Goal: Transaction & Acquisition: Obtain resource

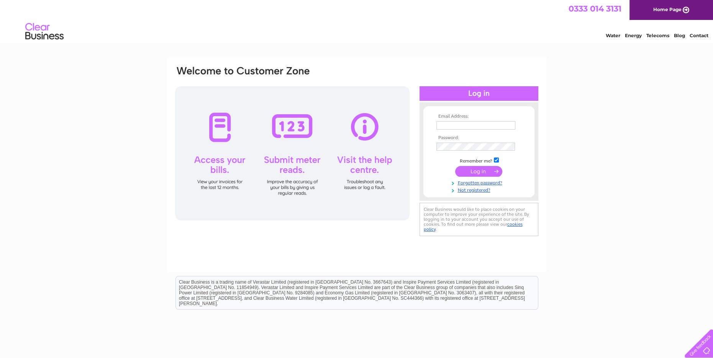
type input "[PERSON_NAME][EMAIL_ADDRESS][DOMAIN_NAME]"
click at [477, 173] on input "submit" at bounding box center [478, 171] width 47 height 11
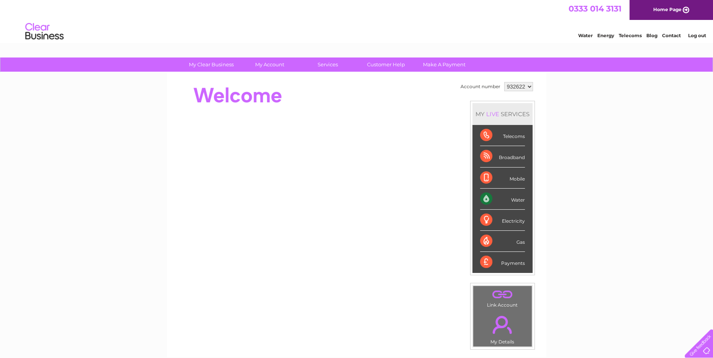
click at [510, 196] on div "Water" at bounding box center [502, 198] width 45 height 21
click at [511, 196] on div "Water" at bounding box center [502, 198] width 45 height 21
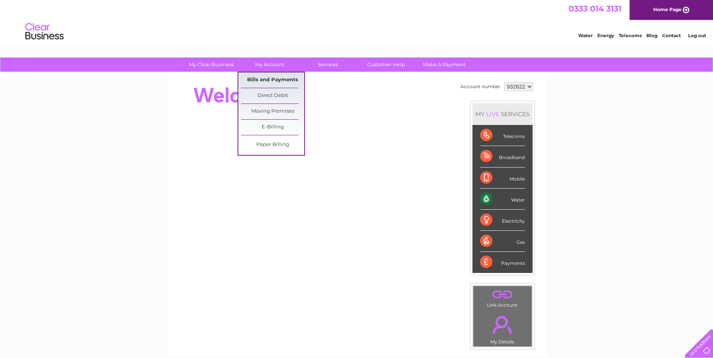
click at [267, 79] on link "Bills and Payments" at bounding box center [272, 79] width 63 height 15
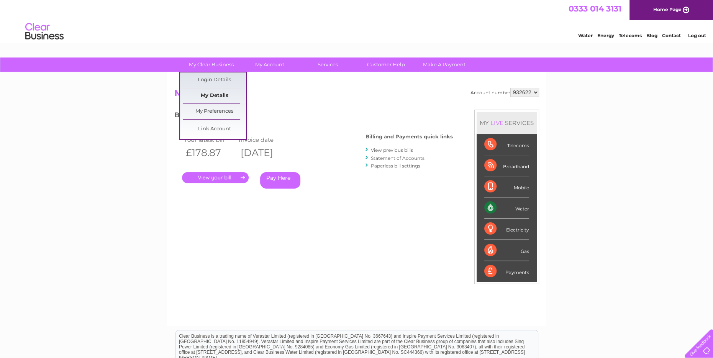
click at [216, 93] on link "My Details" at bounding box center [214, 95] width 63 height 15
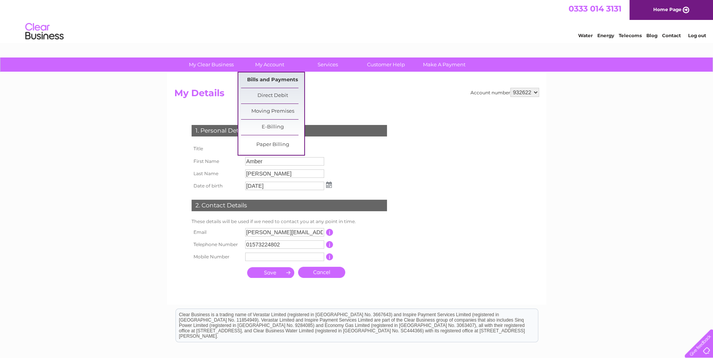
click at [272, 77] on link "Bills and Payments" at bounding box center [272, 79] width 63 height 15
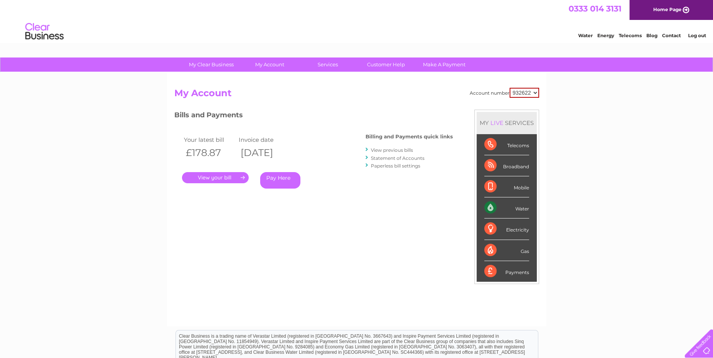
click at [402, 159] on link "Statement of Accounts" at bounding box center [398, 158] width 54 height 6
click at [387, 151] on link "View previous bills" at bounding box center [392, 150] width 42 height 6
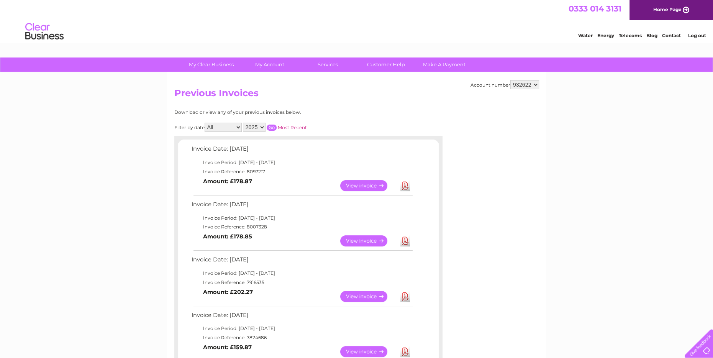
click at [402, 186] on link "Download" at bounding box center [405, 185] width 10 height 11
click at [376, 187] on link "View" at bounding box center [368, 185] width 56 height 11
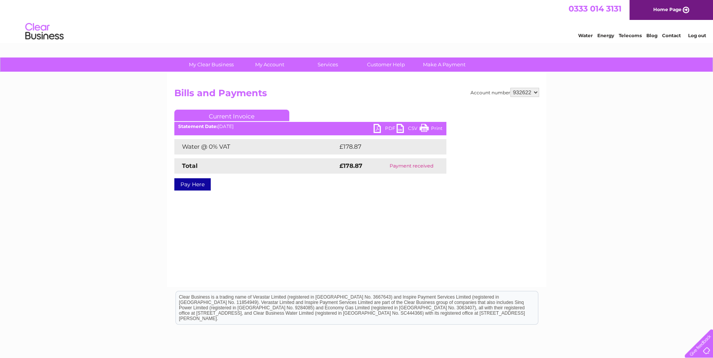
click at [384, 128] on link "PDF" at bounding box center [384, 129] width 23 height 11
